Goal: Check status: Check status

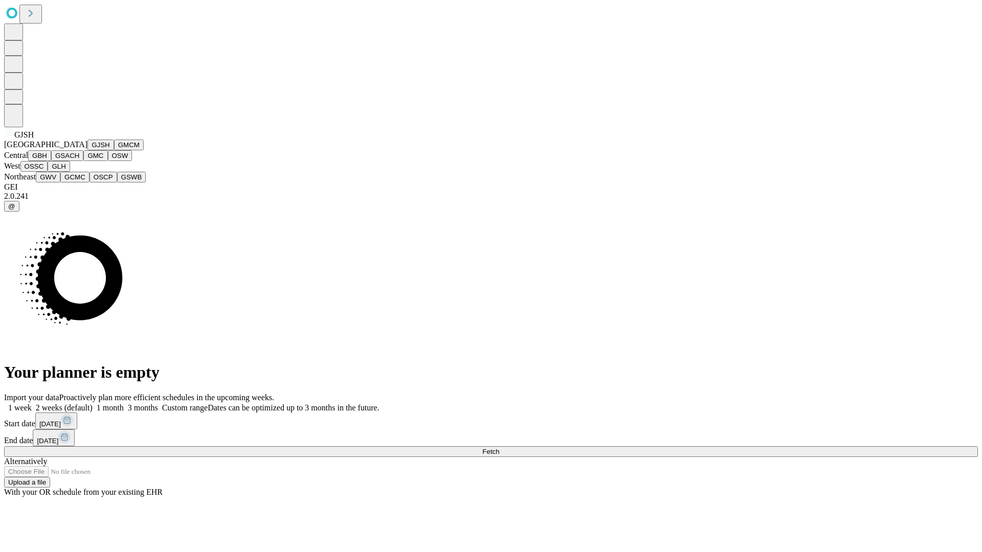
click at [87, 150] on button "GJSH" at bounding box center [100, 145] width 27 height 11
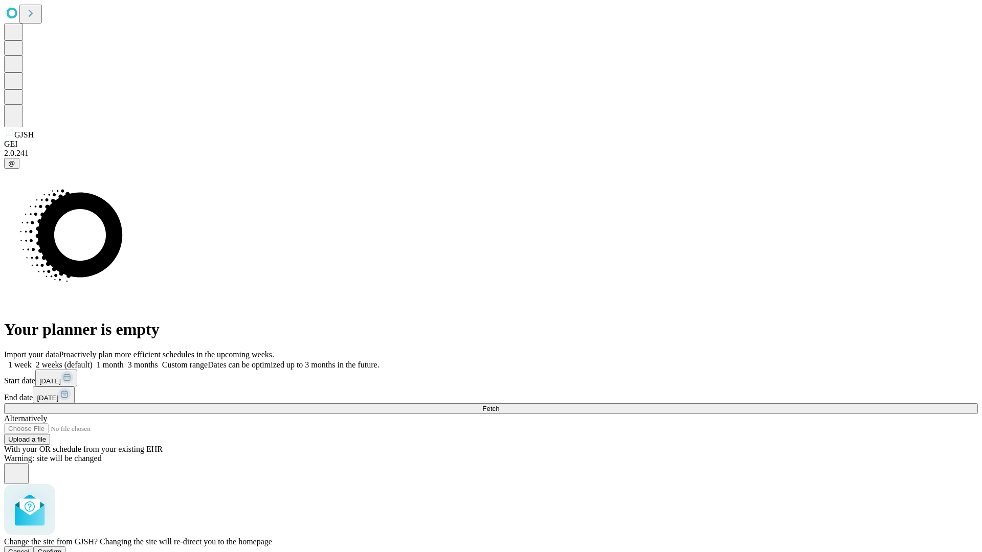
click at [62, 548] on span "Confirm" at bounding box center [50, 552] width 24 height 8
click at [124, 361] on label "1 month" at bounding box center [108, 365] width 31 height 9
click at [499, 405] on span "Fetch" at bounding box center [490, 409] width 17 height 8
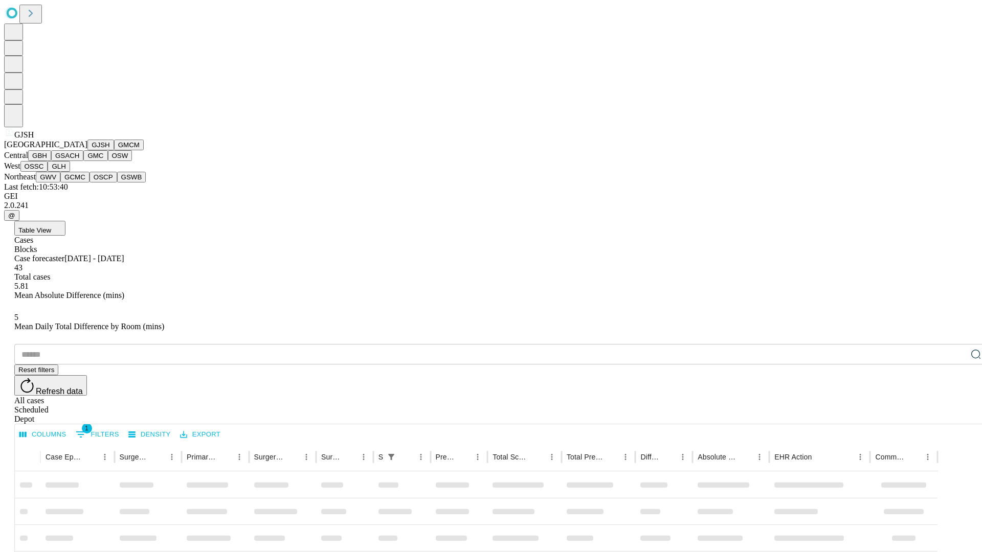
click at [114, 150] on button "GMCM" at bounding box center [129, 145] width 30 height 11
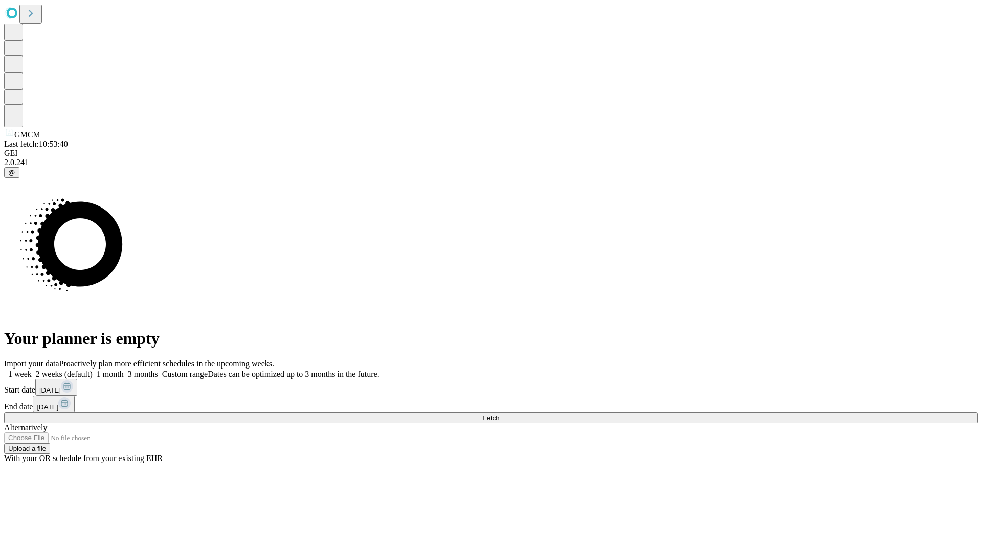
click at [124, 370] on label "1 month" at bounding box center [108, 374] width 31 height 9
click at [499, 414] on span "Fetch" at bounding box center [490, 418] width 17 height 8
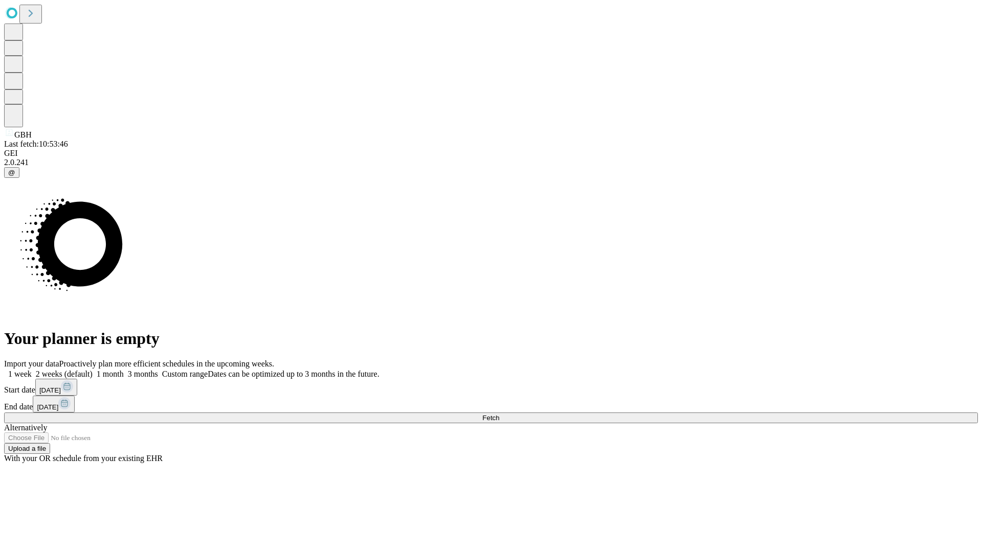
click at [499, 414] on span "Fetch" at bounding box center [490, 418] width 17 height 8
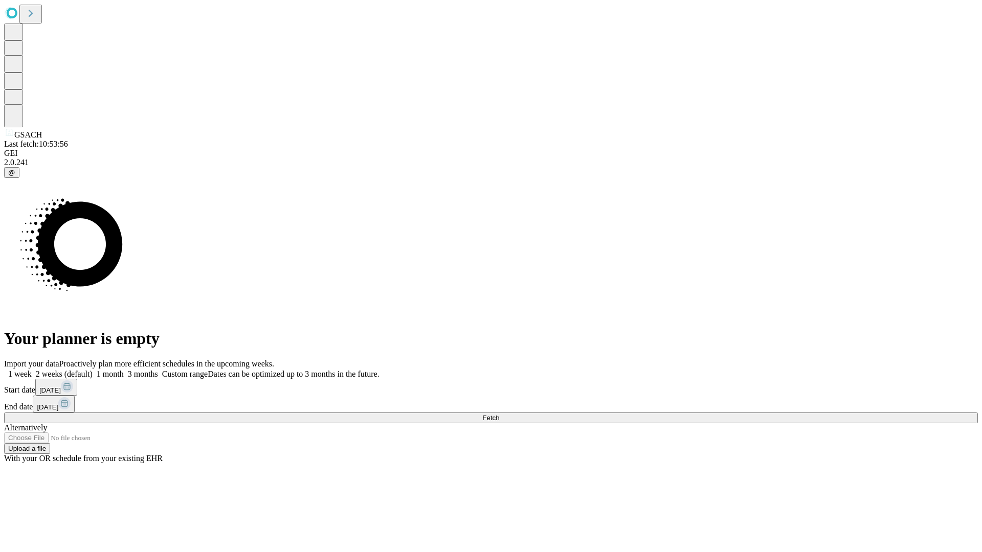
click at [124, 370] on label "1 month" at bounding box center [108, 374] width 31 height 9
click at [499, 414] on span "Fetch" at bounding box center [490, 418] width 17 height 8
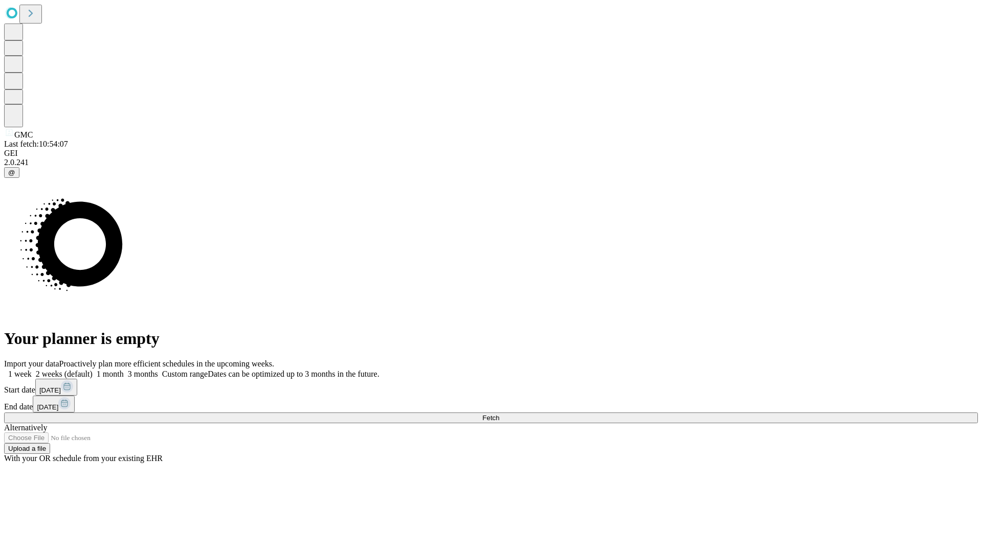
click at [124, 370] on label "1 month" at bounding box center [108, 374] width 31 height 9
click at [499, 414] on span "Fetch" at bounding box center [490, 418] width 17 height 8
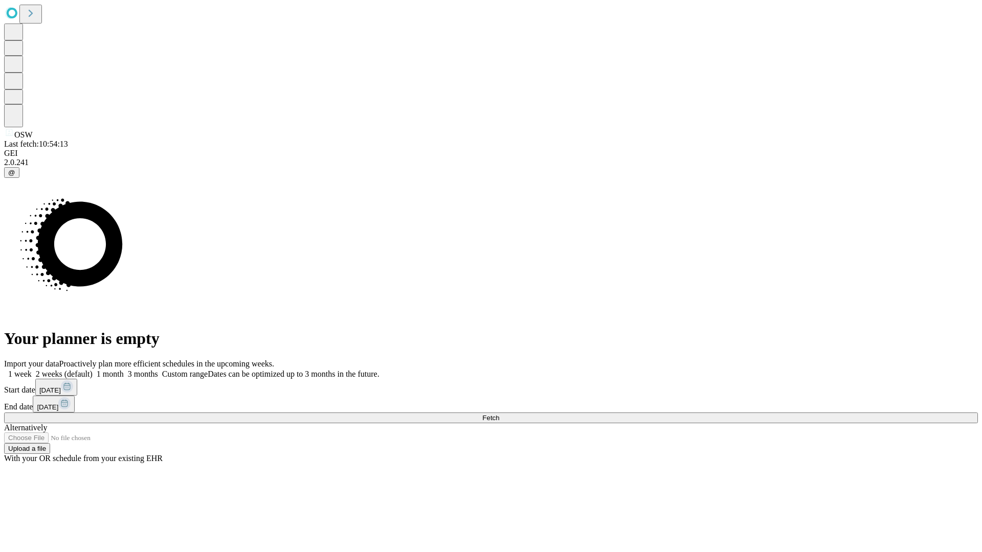
click at [124, 370] on label "1 month" at bounding box center [108, 374] width 31 height 9
click at [499, 414] on span "Fetch" at bounding box center [490, 418] width 17 height 8
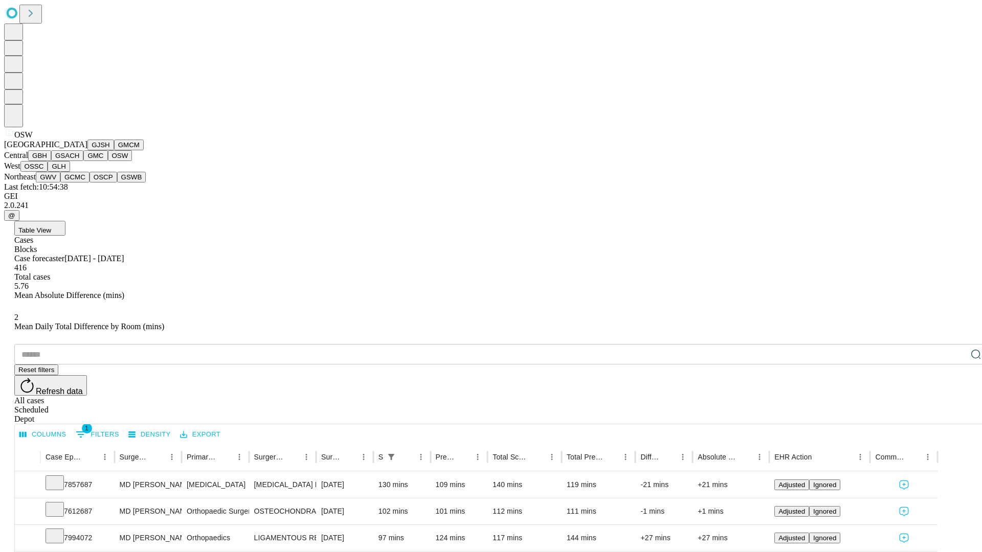
click at [48, 172] on button "OSSC" at bounding box center [34, 166] width 28 height 11
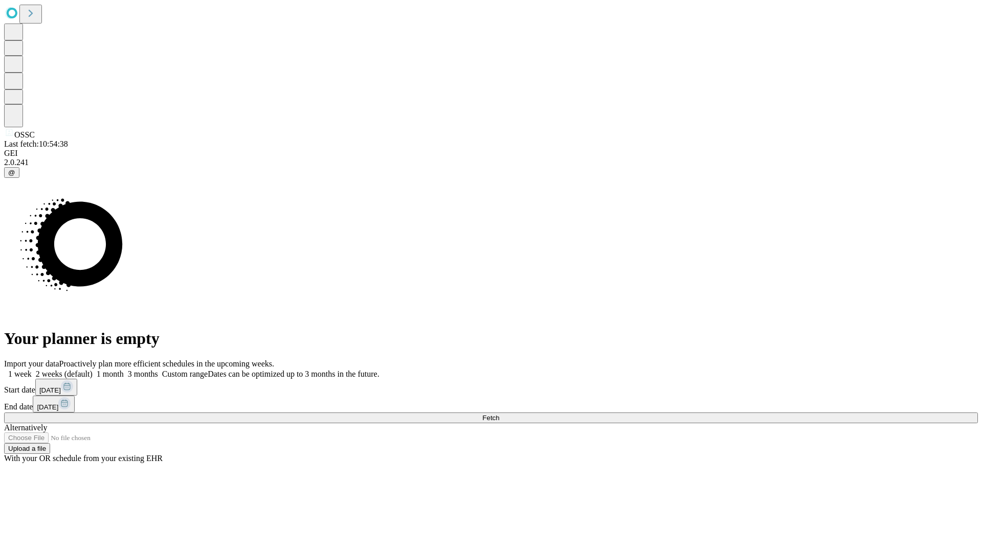
click at [124, 370] on label "1 month" at bounding box center [108, 374] width 31 height 9
click at [499, 414] on span "Fetch" at bounding box center [490, 418] width 17 height 8
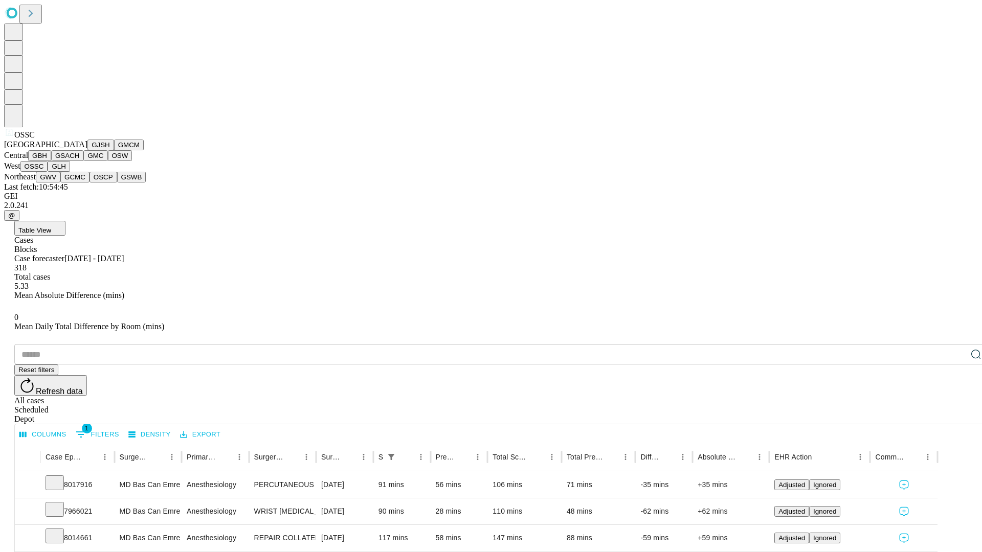
click at [70, 172] on button "GLH" at bounding box center [59, 166] width 22 height 11
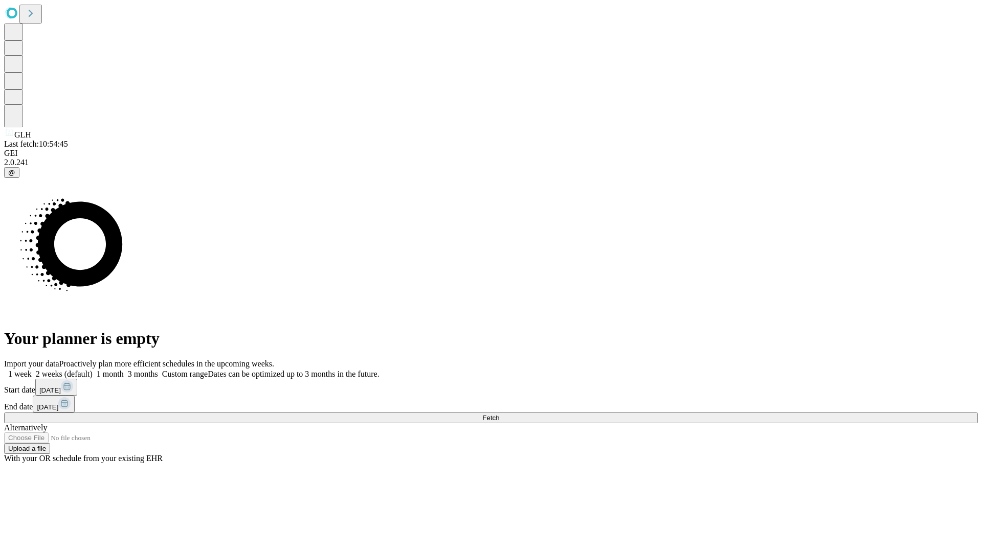
click at [124, 370] on label "1 month" at bounding box center [108, 374] width 31 height 9
click at [499, 414] on span "Fetch" at bounding box center [490, 418] width 17 height 8
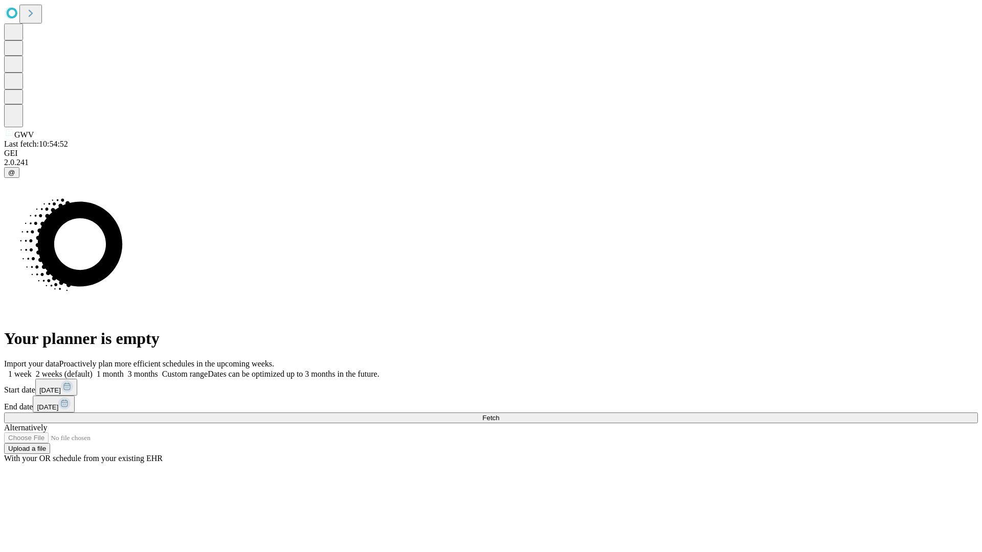
click at [124, 370] on label "1 month" at bounding box center [108, 374] width 31 height 9
click at [499, 414] on span "Fetch" at bounding box center [490, 418] width 17 height 8
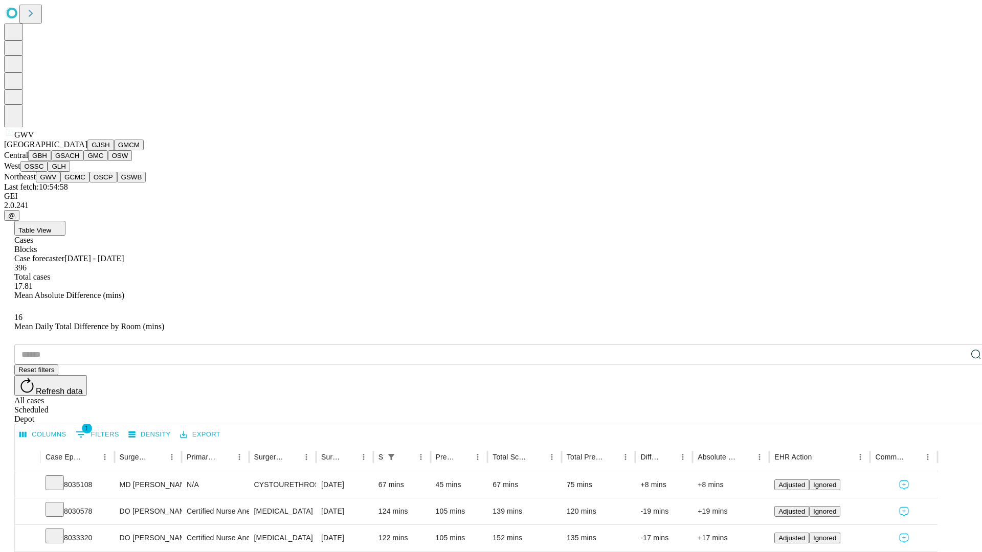
click at [79, 183] on button "GCMC" at bounding box center [74, 177] width 29 height 11
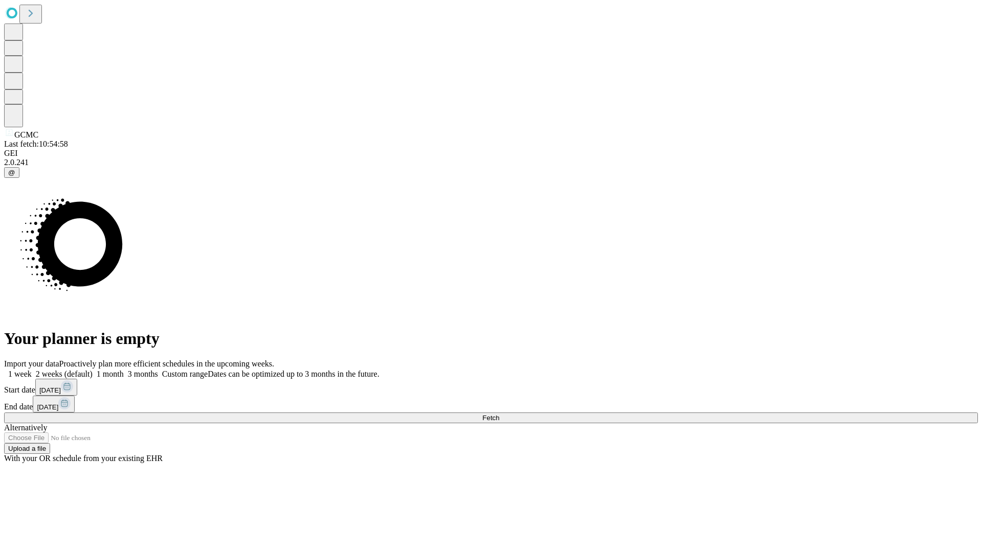
click at [124, 370] on label "1 month" at bounding box center [108, 374] width 31 height 9
click at [499, 414] on span "Fetch" at bounding box center [490, 418] width 17 height 8
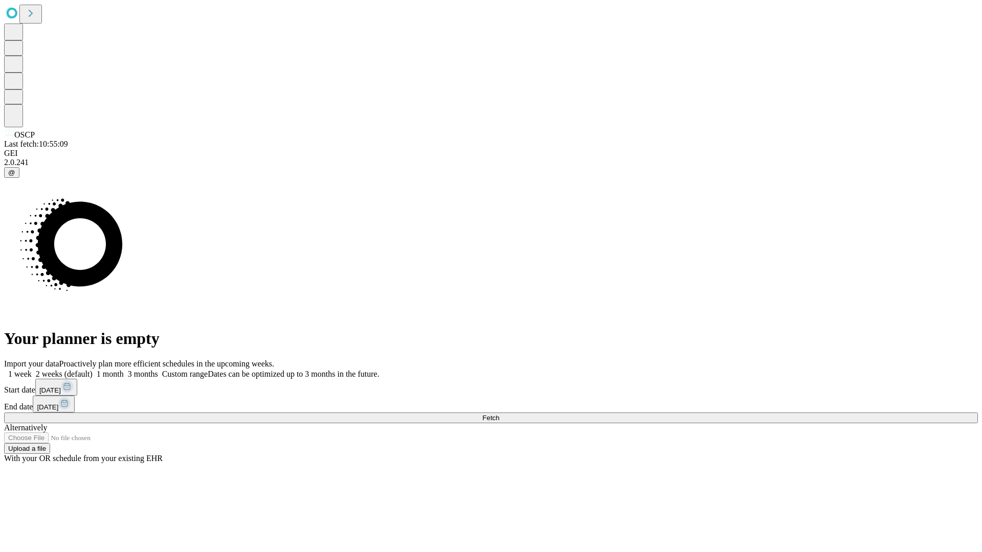
click at [124, 370] on label "1 month" at bounding box center [108, 374] width 31 height 9
click at [499, 414] on span "Fetch" at bounding box center [490, 418] width 17 height 8
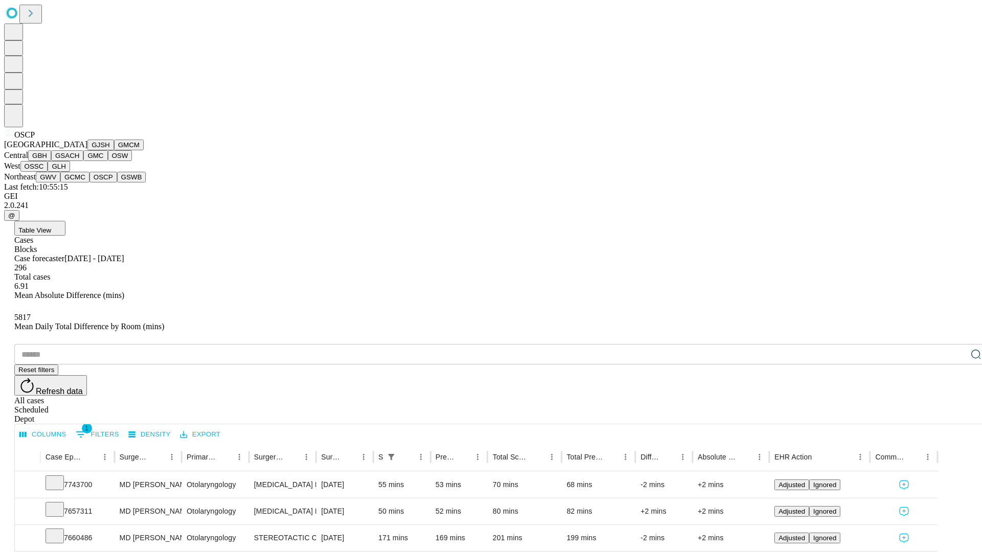
click at [117, 183] on button "GSWB" at bounding box center [131, 177] width 29 height 11
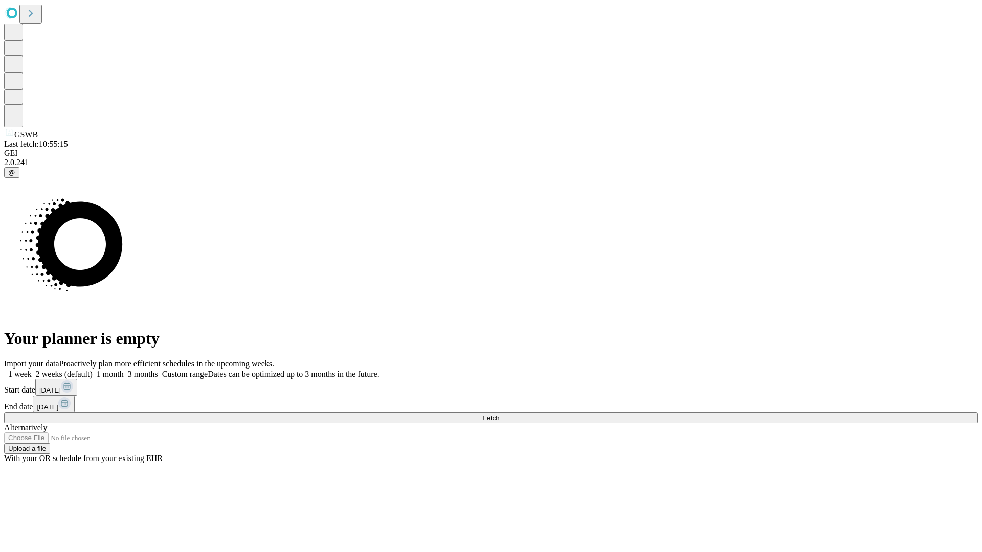
click at [124, 370] on label "1 month" at bounding box center [108, 374] width 31 height 9
click at [499, 414] on span "Fetch" at bounding box center [490, 418] width 17 height 8
